Goal: Find specific page/section: Find specific page/section

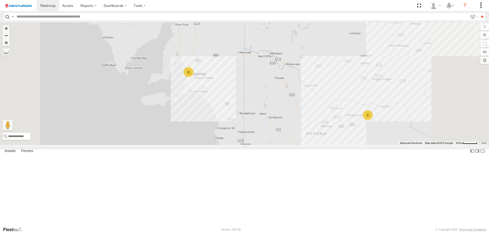
drag, startPoint x: 370, startPoint y: 190, endPoint x: 345, endPoint y: 116, distance: 78.9
click at [346, 116] on div "PM753 F0474 MV283 D0545 TL250 FT724 TL265 F0262 TL297 PM732 Cage234 Cage101 F04…" at bounding box center [244, 83] width 489 height 122
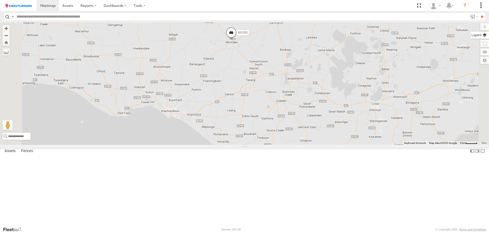
click at [485, 35] on label at bounding box center [479, 35] width 19 height 7
click at [0, 0] on span "Basemaps" at bounding box center [0, 0] width 0 height 0
click at [0, 0] on span "Satellite" at bounding box center [0, 0] width 0 height 0
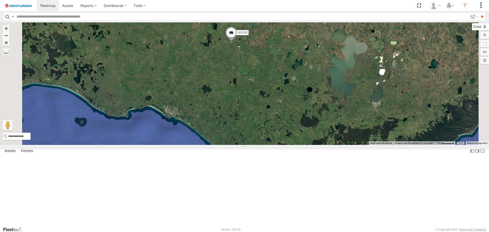
click at [472, 24] on label at bounding box center [480, 26] width 17 height 7
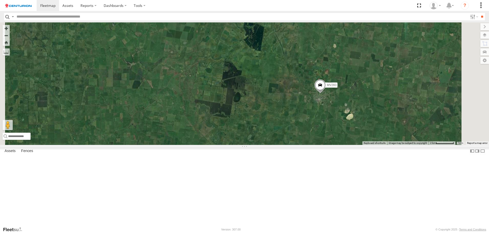
drag, startPoint x: 358, startPoint y: 96, endPoint x: 274, endPoint y: 65, distance: 89.4
click at [275, 66] on div "PM753 F0474 MV283 D0545 TL250 FT724 TL265 F0262 TL297 PM732 Cage234 Cage101 F04…" at bounding box center [244, 83] width 489 height 122
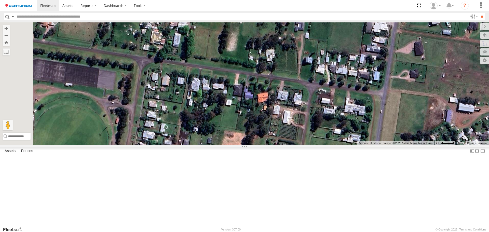
drag, startPoint x: 262, startPoint y: 96, endPoint x: 334, endPoint y: 81, distance: 73.4
click at [334, 81] on div "PM753 F0474 MV283 D0545 TL250 FT724 TL265 F0262 TL297 PM732 Cage234 Cage101 F04…" at bounding box center [244, 83] width 489 height 122
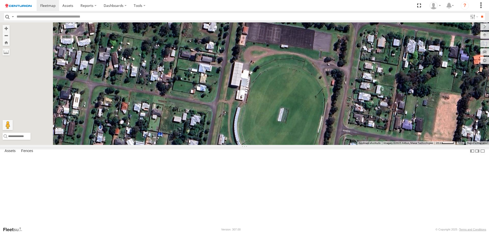
drag, startPoint x: 362, startPoint y: 80, endPoint x: 339, endPoint y: 103, distance: 32.6
click at [339, 103] on div "PM753 F0474 MV283 D0545 TL250 FT724 TL265 F0262 TL297 PM732 Cage234 Cage101 F04…" at bounding box center [244, 83] width 489 height 122
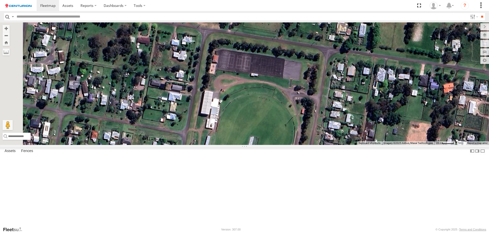
drag, startPoint x: 346, startPoint y: 56, endPoint x: 318, endPoint y: 88, distance: 42.5
click at [318, 88] on div "PM753 F0474 MV283 D0545 TL250 FT724 TL265 F0262 TL297 PM732 Cage234 Cage101 F04…" at bounding box center [244, 83] width 489 height 122
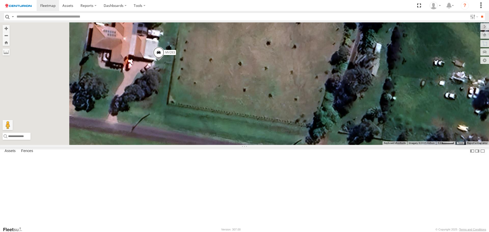
drag, startPoint x: 220, startPoint y: 112, endPoint x: 260, endPoint y: 89, distance: 46.0
click at [258, 89] on div "PM753 F0474 MV283 D0545 TL250 FT724 TL265 F0262 TL297 PM732 Cage234 Cage101 F04…" at bounding box center [244, 83] width 489 height 122
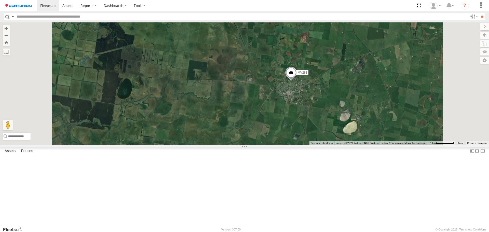
drag, startPoint x: 370, startPoint y: 148, endPoint x: 304, endPoint y: 146, distance: 66.0
click at [308, 145] on div "PM753 F0474 MV283 D0545 TL250 FT724 TL265 F0262 TL297 PM732 Cage234 Cage101 F04…" at bounding box center [244, 83] width 489 height 122
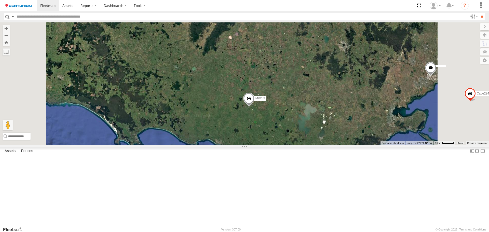
drag, startPoint x: 343, startPoint y: 170, endPoint x: 311, endPoint y: 150, distance: 37.6
click at [311, 145] on div "PM753 F0474 MV283 D0545 TL250 FT724 TL265 F0262 TL297 PM732 Cage234 Cage101 F04…" at bounding box center [244, 83] width 489 height 122
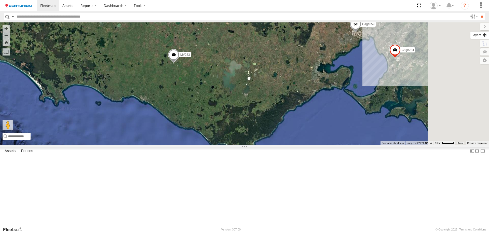
click at [486, 36] on label at bounding box center [479, 35] width 19 height 7
click at [0, 0] on span "Satellite + Roadmap" at bounding box center [0, 0] width 0 height 0
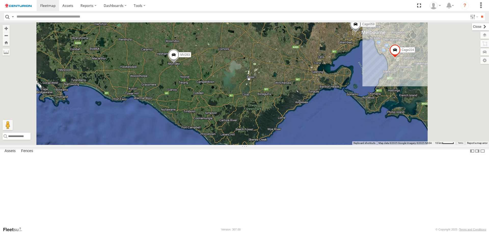
click at [472, 25] on label at bounding box center [480, 26] width 17 height 7
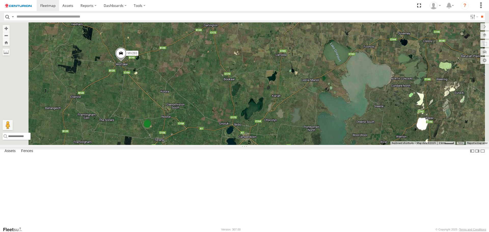
click at [205, 132] on div "PM753 F0474 MV283 D0545 TL250 FT724 TL265 F0262 TL297 PM732 Cage234 Cage101 F04…" at bounding box center [244, 83] width 489 height 122
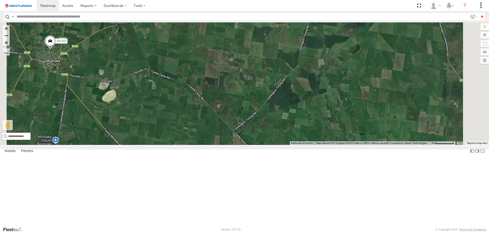
drag, startPoint x: 209, startPoint y: 112, endPoint x: 211, endPoint y: 158, distance: 45.9
click at [210, 145] on div "PM753 F0474 MV283 D0545 TL250 FT724 TL265 F0262 TL297 PM732 Cage234 Cage101 F04…" at bounding box center [244, 83] width 489 height 122
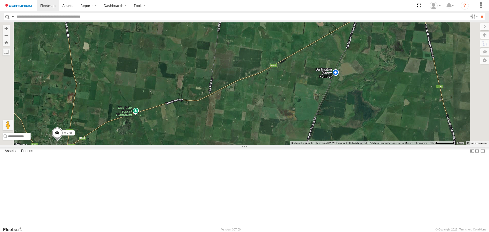
drag, startPoint x: 214, startPoint y: 153, endPoint x: 298, endPoint y: 138, distance: 85.6
click at [280, 141] on div "PM753 F0474 MV283 D0545 TL250 FT724 TL265 F0262 TL297 PM732 Cage234 Cage101 F04…" at bounding box center [244, 83] width 489 height 122
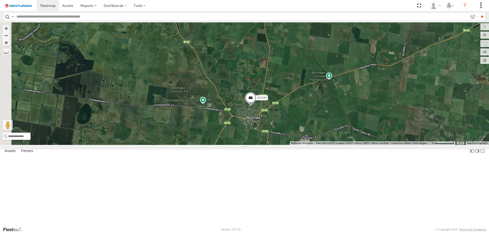
drag, startPoint x: 276, startPoint y: 135, endPoint x: 273, endPoint y: 134, distance: 2.6
click at [273, 134] on div "PM753 F0474 MV283 D0545 TL250 FT724 TL265 F0262 TL297 PM732 Cage234 Cage101 F04…" at bounding box center [244, 83] width 489 height 122
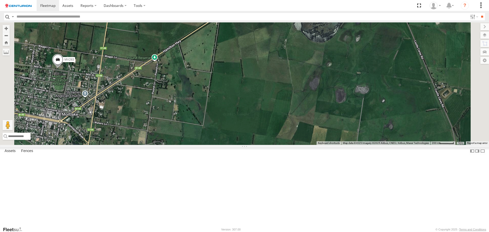
drag, startPoint x: 173, startPoint y: 124, endPoint x: 273, endPoint y: 124, distance: 99.8
click at [259, 124] on div "PM753 F0474 MV283 D0545 TL250 FT724 TL265 F0262 TL297 PM732 Cage234 Cage101 F04…" at bounding box center [244, 83] width 489 height 122
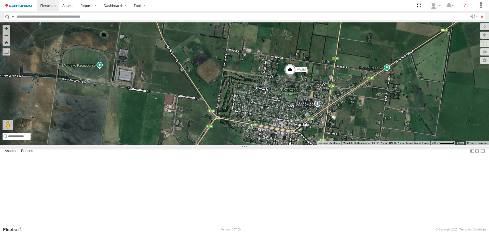
drag, startPoint x: 380, startPoint y: 119, endPoint x: 329, endPoint y: 130, distance: 52.9
click at [330, 130] on div "PM753 F0474 MV283 D0545 TL250 FT724 TL265 F0262 TL297 PM732 Cage234 Cage101 F04…" at bounding box center [244, 83] width 489 height 122
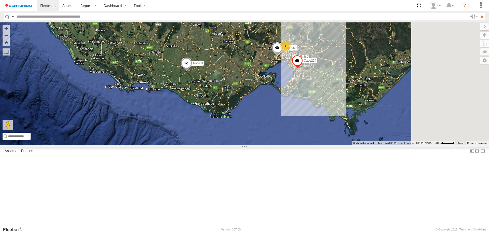
drag, startPoint x: 279, startPoint y: 117, endPoint x: 196, endPoint y: 122, distance: 83.2
click at [204, 121] on div "MV283 Cage059 4 Cage224" at bounding box center [244, 83] width 489 height 122
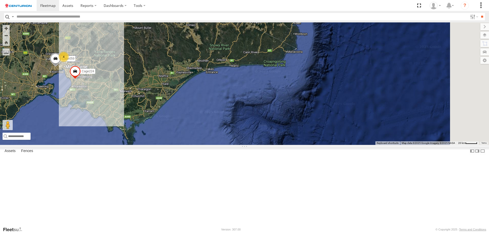
drag, startPoint x: 154, startPoint y: 121, endPoint x: 185, endPoint y: 116, distance: 31.0
click at [180, 117] on div "MV283 Cage059 4 Cage224 2" at bounding box center [244, 83] width 489 height 122
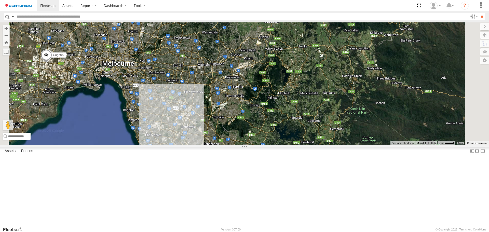
click at [212, 136] on div "MV283 Cage059 Cage224 4" at bounding box center [244, 83] width 489 height 122
